Goal: Information Seeking & Learning: Learn about a topic

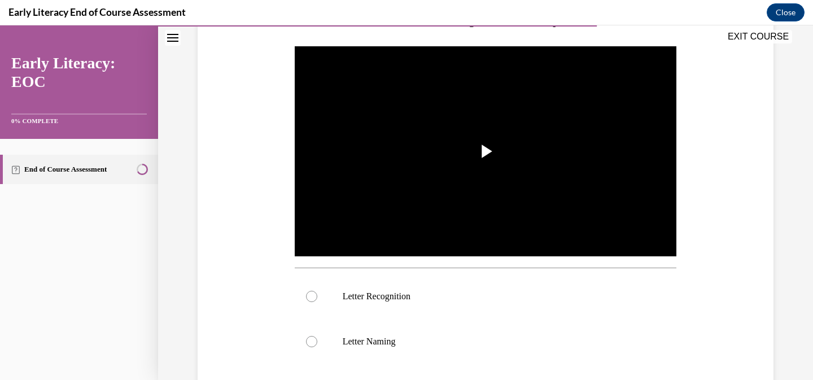
scroll to position [209, 0]
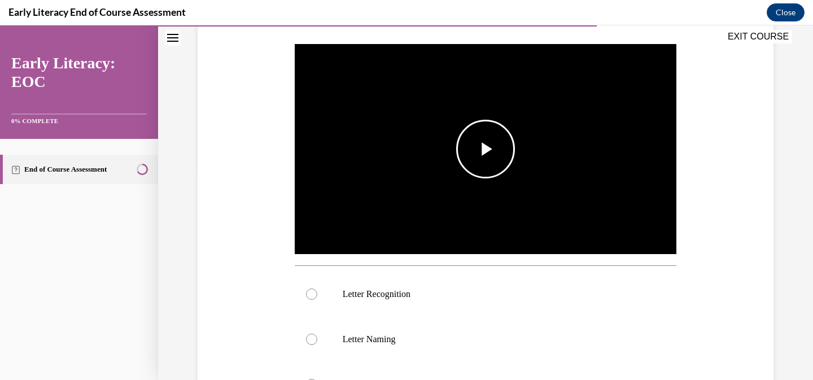
click at [486, 149] on span "Video player" at bounding box center [486, 149] width 0 height 0
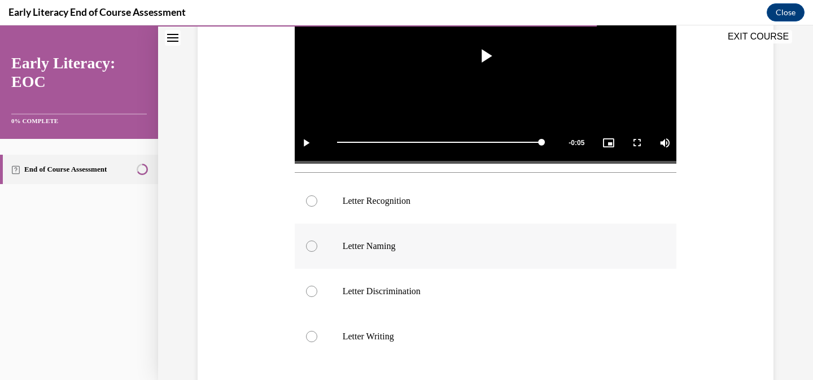
scroll to position [305, 0]
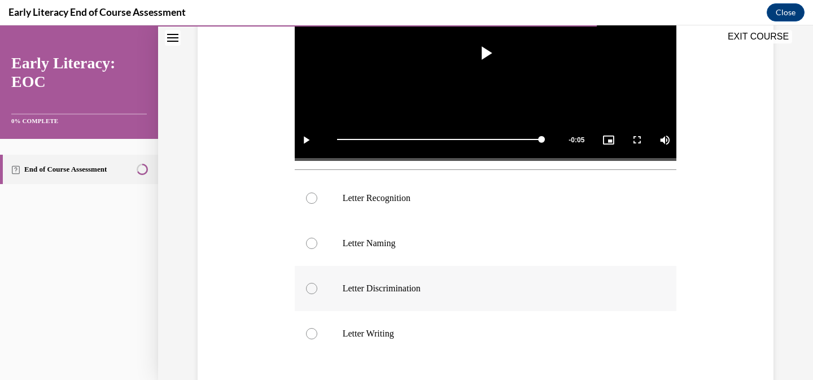
click at [416, 287] on p "Letter Discrimination" at bounding box center [496, 288] width 306 height 11
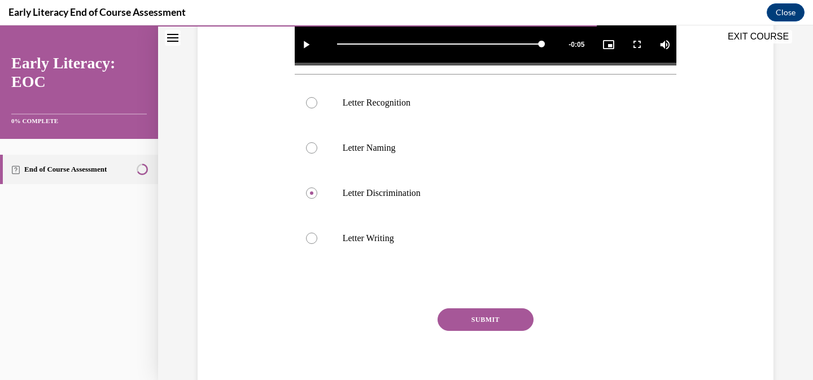
click at [501, 317] on button "SUBMIT" at bounding box center [486, 319] width 96 height 23
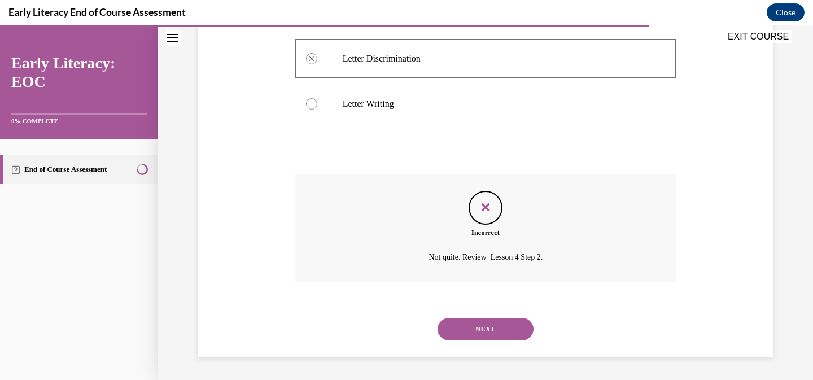
scroll to position [535, 0]
click at [468, 327] on button "NEXT" at bounding box center [486, 329] width 96 height 23
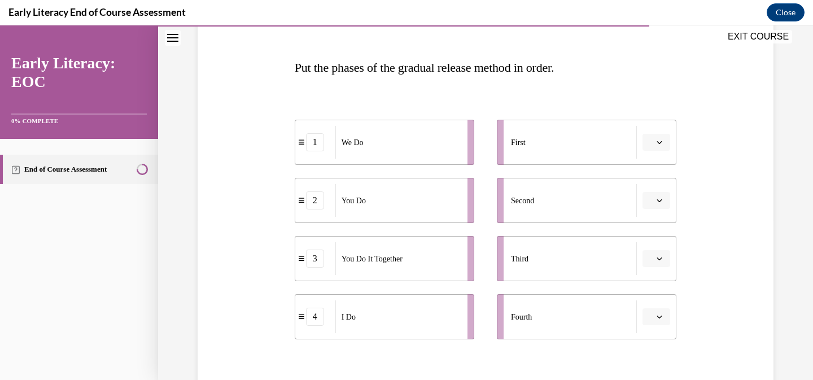
scroll to position [166, 0]
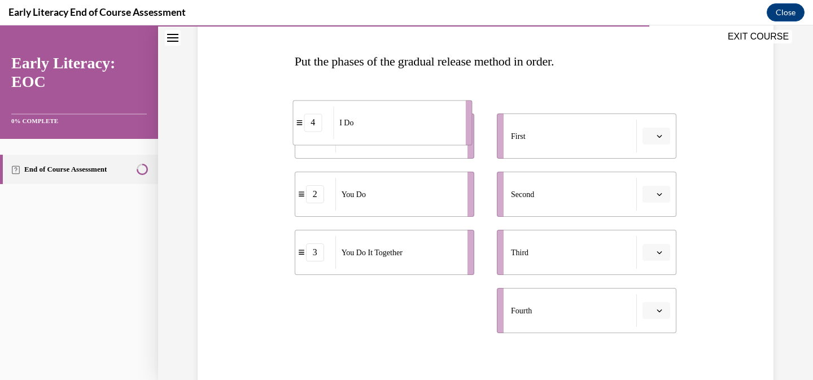
drag, startPoint x: 422, startPoint y: 325, endPoint x: 427, endPoint y: 147, distance: 177.9
click at [421, 139] on div "I Do" at bounding box center [395, 122] width 125 height 33
drag, startPoint x: 408, startPoint y: 313, endPoint x: 402, endPoint y: 92, distance: 221.4
click at [399, 90] on div "I Do" at bounding box center [387, 74] width 125 height 33
click at [599, 307] on div "Fourth" at bounding box center [574, 310] width 126 height 33
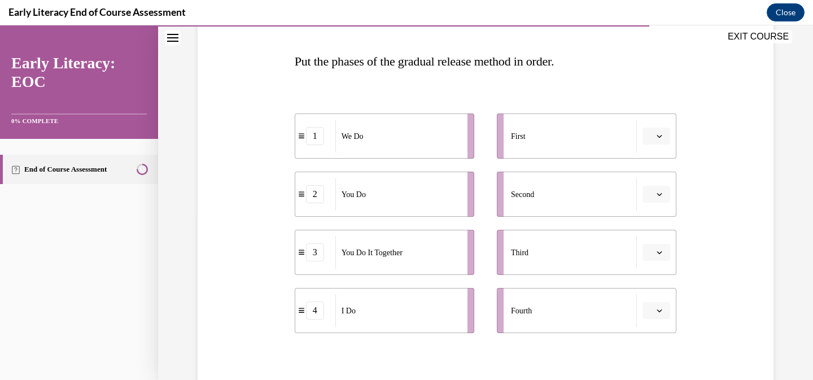
click at [670, 307] on li "Fourth" at bounding box center [587, 310] width 180 height 45
click at [658, 314] on span "button" at bounding box center [659, 311] width 8 height 8
click at [655, 212] on div "1" at bounding box center [655, 217] width 28 height 23
click at [664, 314] on button "1" at bounding box center [656, 310] width 28 height 17
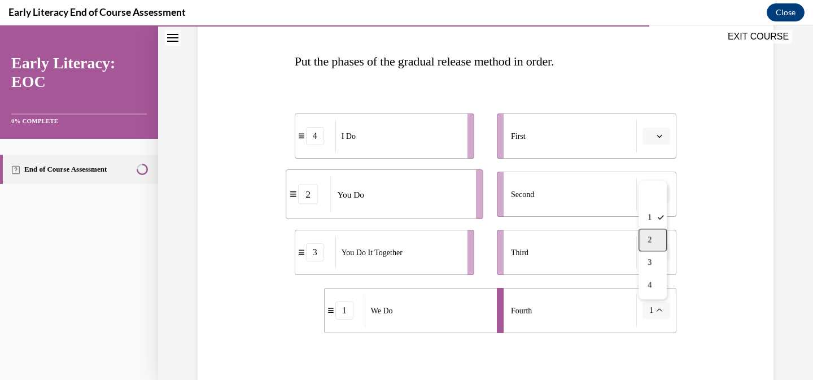
click at [653, 236] on div "2" at bounding box center [653, 240] width 28 height 23
click at [666, 303] on button "2" at bounding box center [656, 310] width 28 height 17
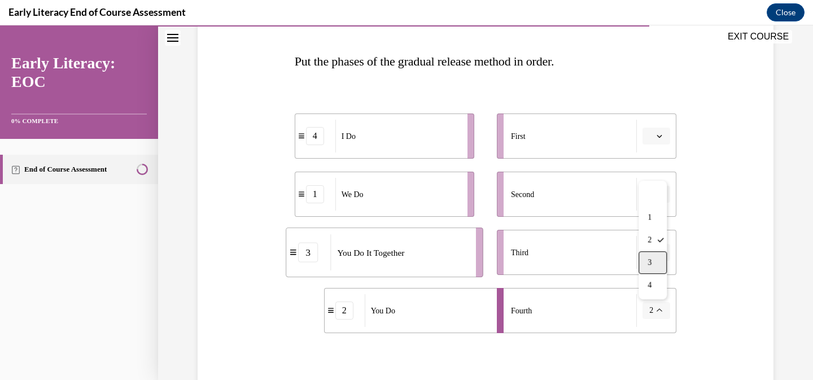
click at [659, 267] on div "3" at bounding box center [653, 262] width 28 height 23
click at [659, 256] on button "button" at bounding box center [656, 252] width 28 height 17
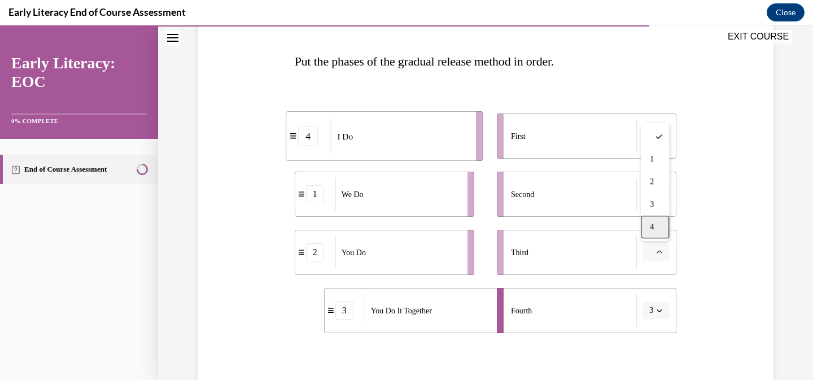
click at [659, 227] on div "4" at bounding box center [655, 227] width 28 height 23
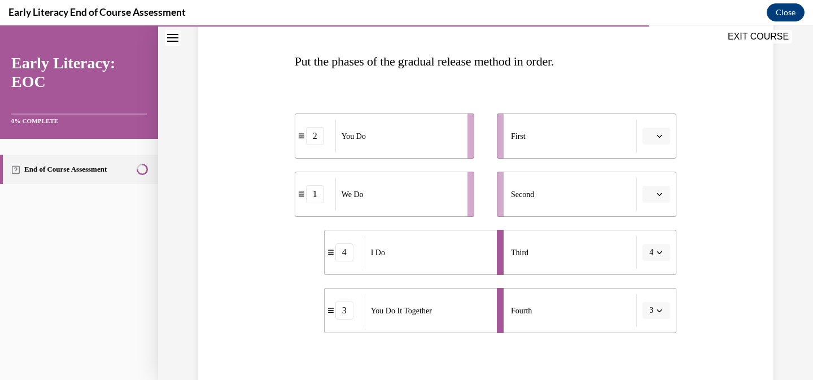
click at [656, 312] on span "button" at bounding box center [659, 311] width 8 height 8
click at [653, 285] on div "4" at bounding box center [653, 285] width 28 height 23
click at [728, 202] on div "Question 10/12 Put the phases of the gradual release method in order. 2 You Do …" at bounding box center [486, 215] width 582 height 516
click at [653, 134] on span "Please select an option" at bounding box center [651, 135] width 4 height 11
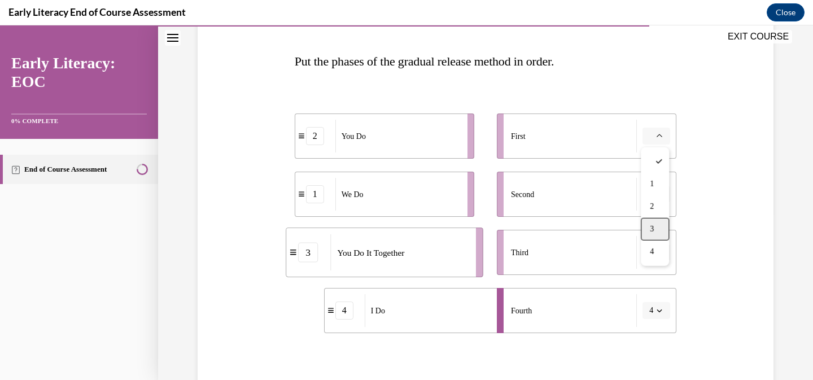
click at [652, 234] on div "3" at bounding box center [655, 229] width 28 height 23
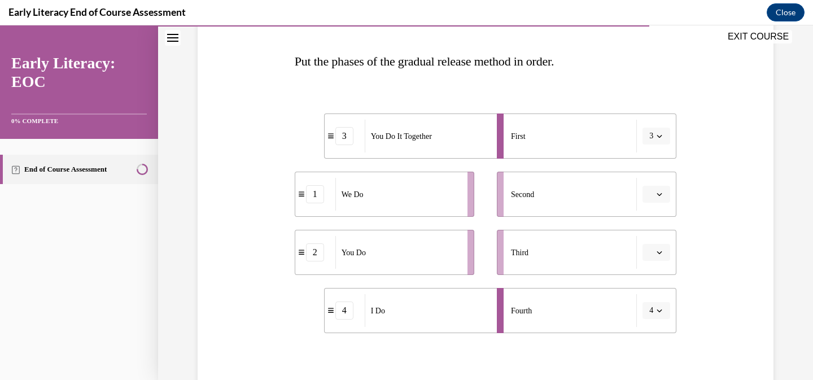
click at [662, 309] on span "button" at bounding box center [659, 311] width 8 height 8
click at [659, 222] on div "1" at bounding box center [653, 217] width 28 height 23
drag, startPoint x: 462, startPoint y: 146, endPoint x: 426, endPoint y: 213, distance: 76.3
click at [425, 213] on div "You Do It Together" at bounding box center [389, 201] width 125 height 33
drag, startPoint x: 544, startPoint y: 143, endPoint x: 464, endPoint y: 138, distance: 80.3
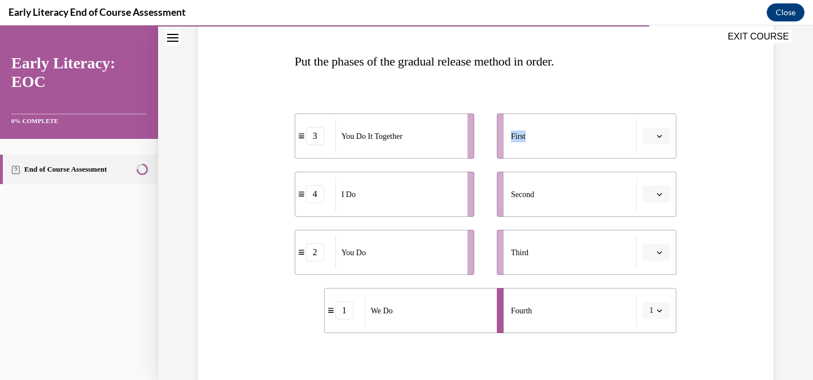
click at [462, 138] on div "3 You Do It Together 4 I Do 2 You Do 1 We Do First Second Third Fourth 1" at bounding box center [486, 212] width 382 height 242
click at [649, 135] on span "Please select an option" at bounding box center [651, 135] width 4 height 11
click at [551, 145] on div "First" at bounding box center [574, 136] width 126 height 33
click at [384, 124] on div "You Do It Together" at bounding box center [397, 136] width 125 height 33
click at [313, 137] on div "3" at bounding box center [315, 136] width 18 height 18
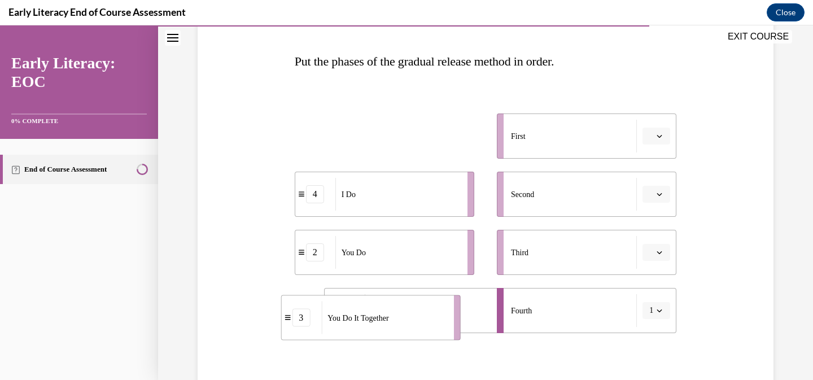
drag, startPoint x: 332, startPoint y: 134, endPoint x: 318, endPoint y: 315, distance: 181.2
click at [318, 315] on div "3" at bounding box center [301, 318] width 40 height 18
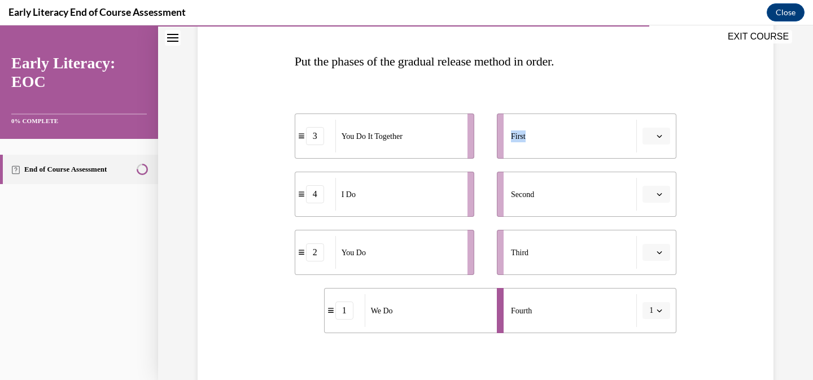
drag, startPoint x: 584, startPoint y: 130, endPoint x: 439, endPoint y: 124, distance: 145.2
click at [438, 124] on div "3 You Do It Together 4 I Do 2 You Do 1 We Do First Second Third Fourth 1" at bounding box center [486, 212] width 382 height 242
click at [466, 127] on li "3 You Do It Together" at bounding box center [385, 135] width 180 height 45
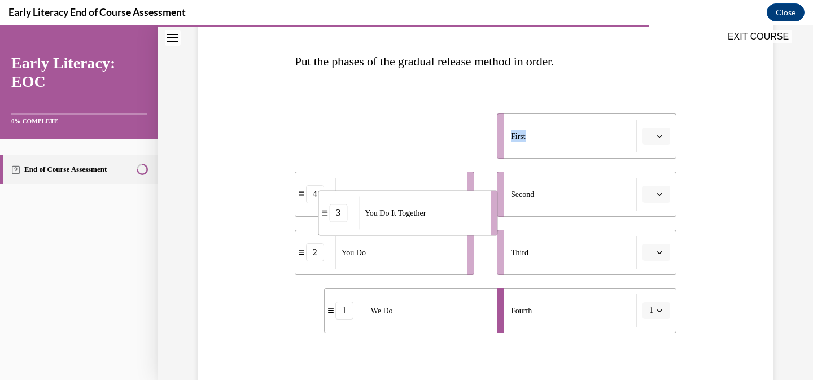
drag, startPoint x: 432, startPoint y: 130, endPoint x: 455, endPoint y: 208, distance: 80.7
click at [455, 208] on div "You Do It Together" at bounding box center [421, 212] width 125 height 33
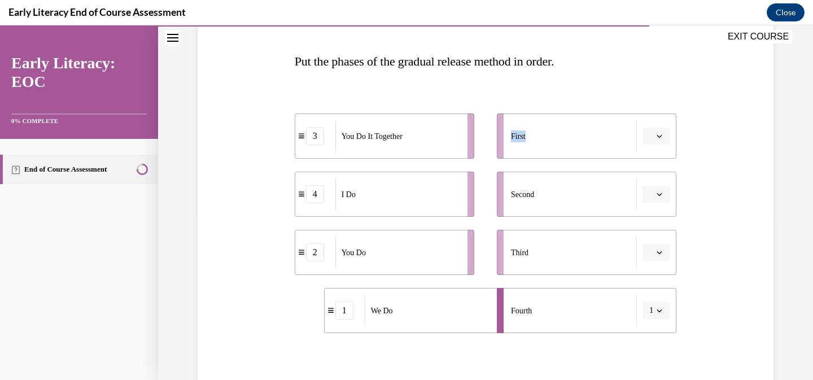
click at [317, 191] on div "4" at bounding box center [315, 194] width 18 height 18
click at [657, 134] on icon "button" at bounding box center [660, 136] width 6 height 6
click at [654, 177] on div "1" at bounding box center [655, 184] width 28 height 23
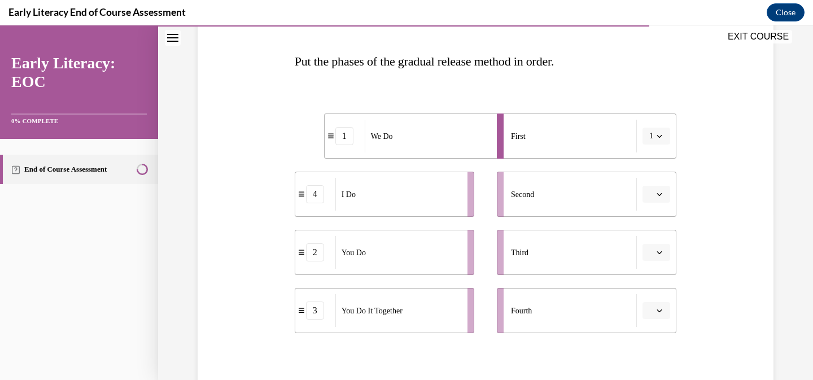
click at [657, 191] on icon "button" at bounding box center [660, 194] width 6 height 6
click at [655, 259] on div "2" at bounding box center [655, 264] width 28 height 23
click at [657, 253] on icon "button" at bounding box center [660, 253] width 6 height 6
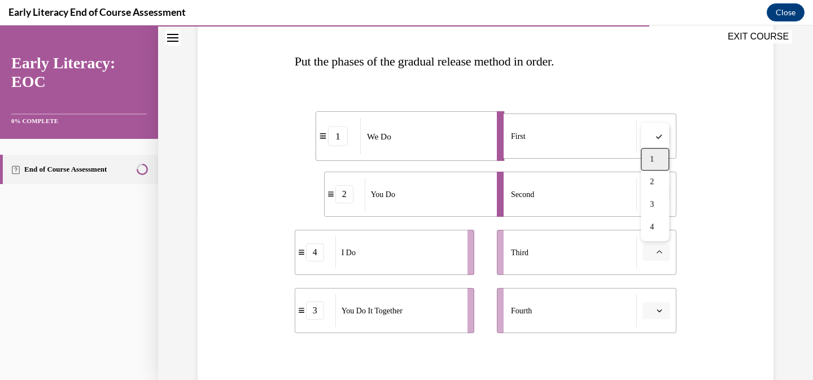
click at [661, 164] on div "1" at bounding box center [655, 159] width 28 height 23
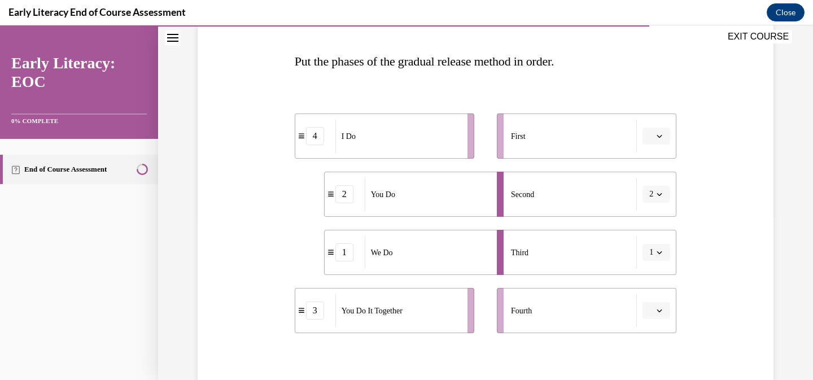
click at [666, 257] on button "1" at bounding box center [656, 252] width 28 height 17
click at [656, 181] on div "2" at bounding box center [653, 181] width 28 height 23
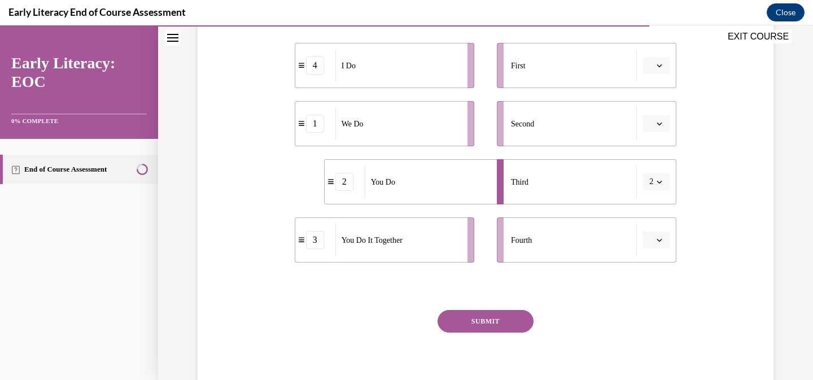
scroll to position [255, 0]
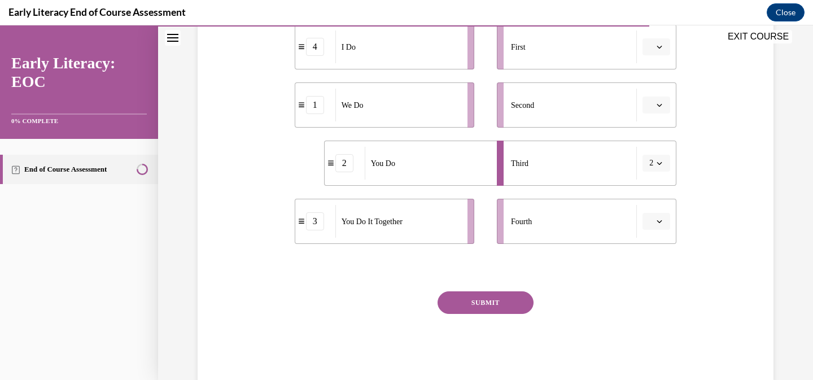
click at [513, 291] on div "Question 10/12 Put the phases of the gradual release method in order. 4 I Do 1 …" at bounding box center [486, 143] width 382 height 482
click at [495, 306] on button "SUBMIT" at bounding box center [486, 302] width 96 height 23
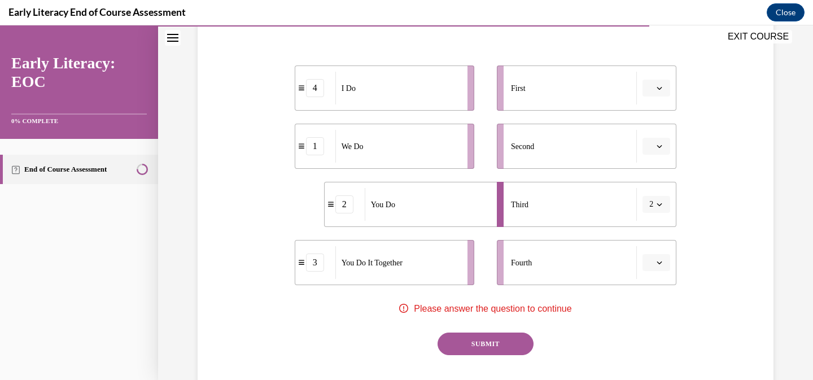
click at [664, 203] on button "2" at bounding box center [656, 204] width 28 height 17
click at [655, 318] on div "4" at bounding box center [653, 320] width 28 height 23
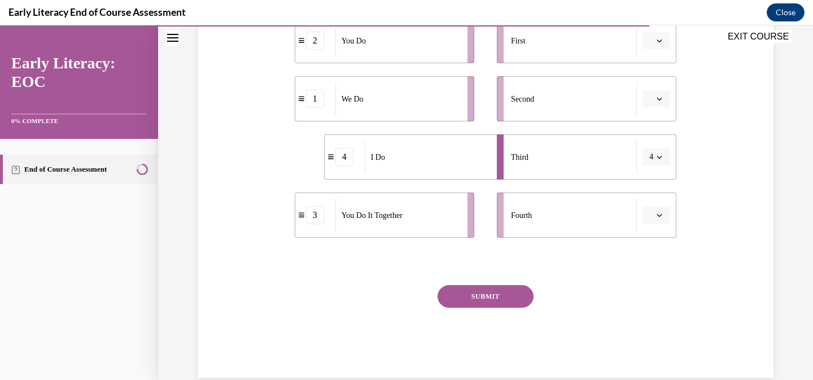
scroll to position [282, 0]
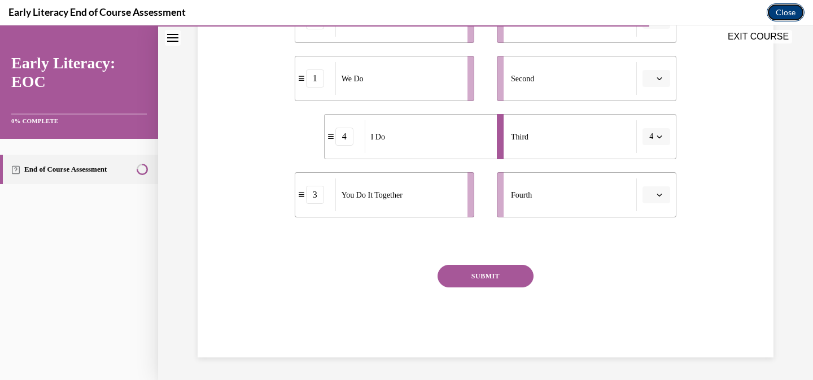
click at [790, 11] on button "Close" at bounding box center [786, 12] width 38 height 18
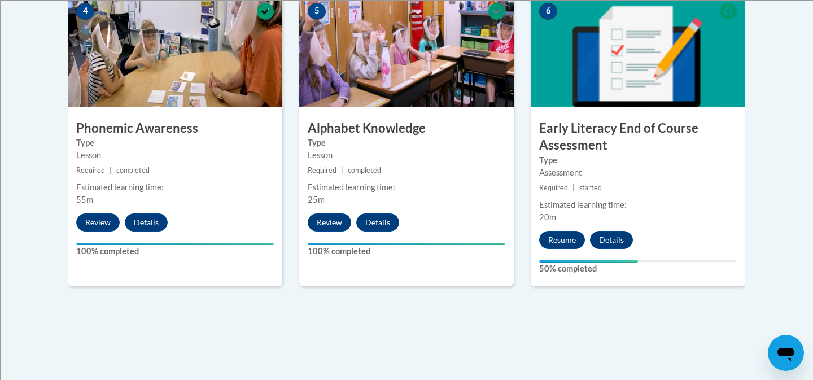
scroll to position [908, 0]
